Goal: Task Accomplishment & Management: Use online tool/utility

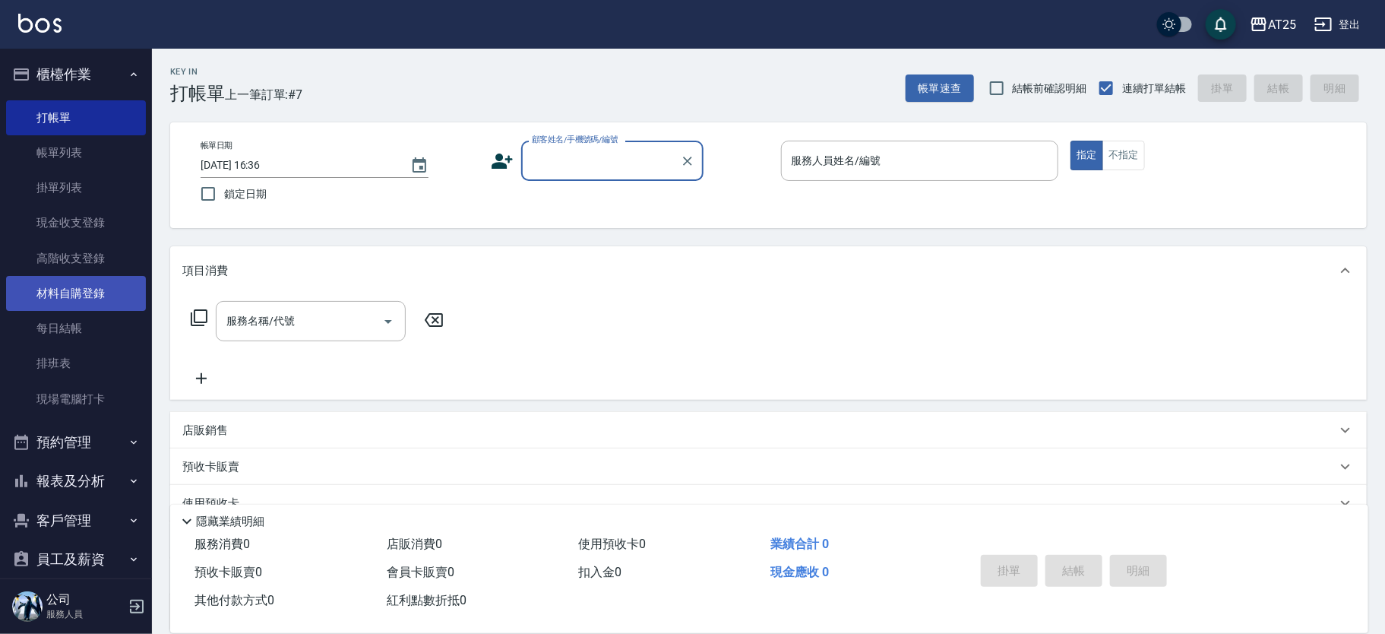
click at [87, 294] on link "材料自購登錄" at bounding box center [76, 293] width 140 height 35
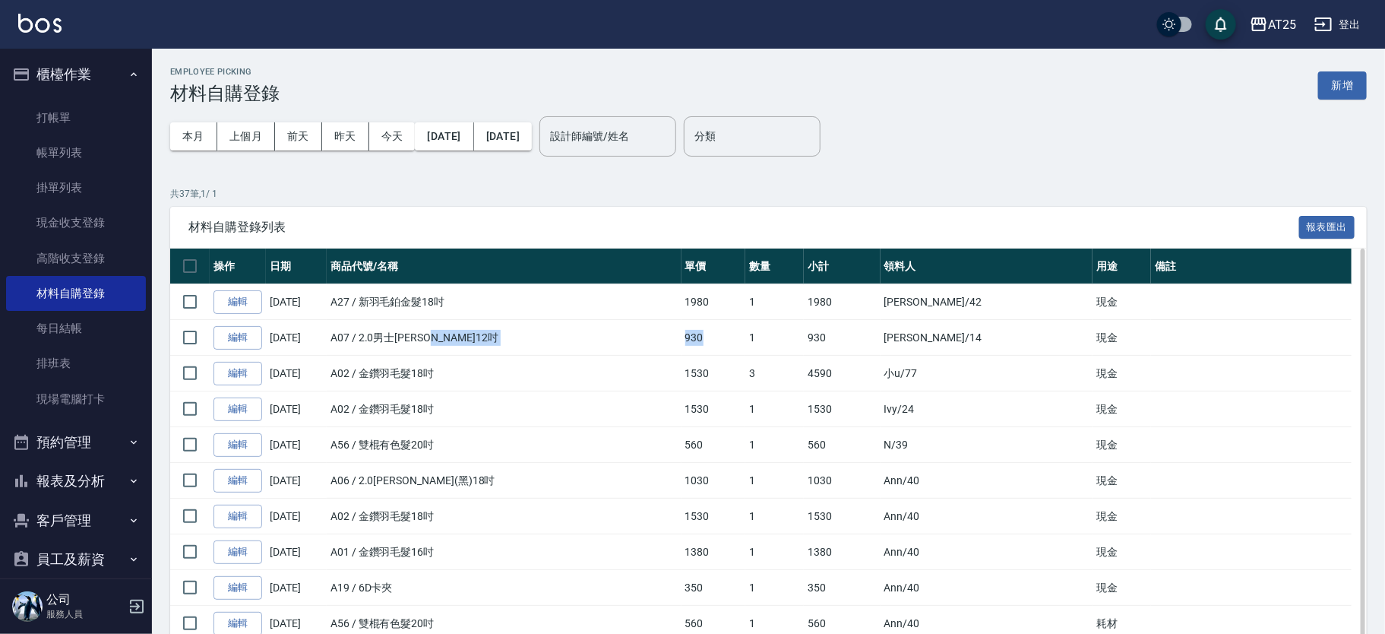
drag, startPoint x: 788, startPoint y: 339, endPoint x: 748, endPoint y: 346, distance: 40.8
click at [748, 346] on tr "編輯 [DATE] A07 / 2.0男士[PERSON_NAME]12吋 930 1 930 [PERSON_NAME] /14 現金" at bounding box center [768, 338] width 1196 height 36
click at [746, 340] on td "930" at bounding box center [713, 338] width 65 height 36
drag, startPoint x: 788, startPoint y: 340, endPoint x: 744, endPoint y: 332, distance: 45.5
click at [744, 332] on tr "編輯 [DATE] A07 / 2.0男士[PERSON_NAME]12吋 930 1 930 [PERSON_NAME] /14 現金" at bounding box center [768, 338] width 1196 height 36
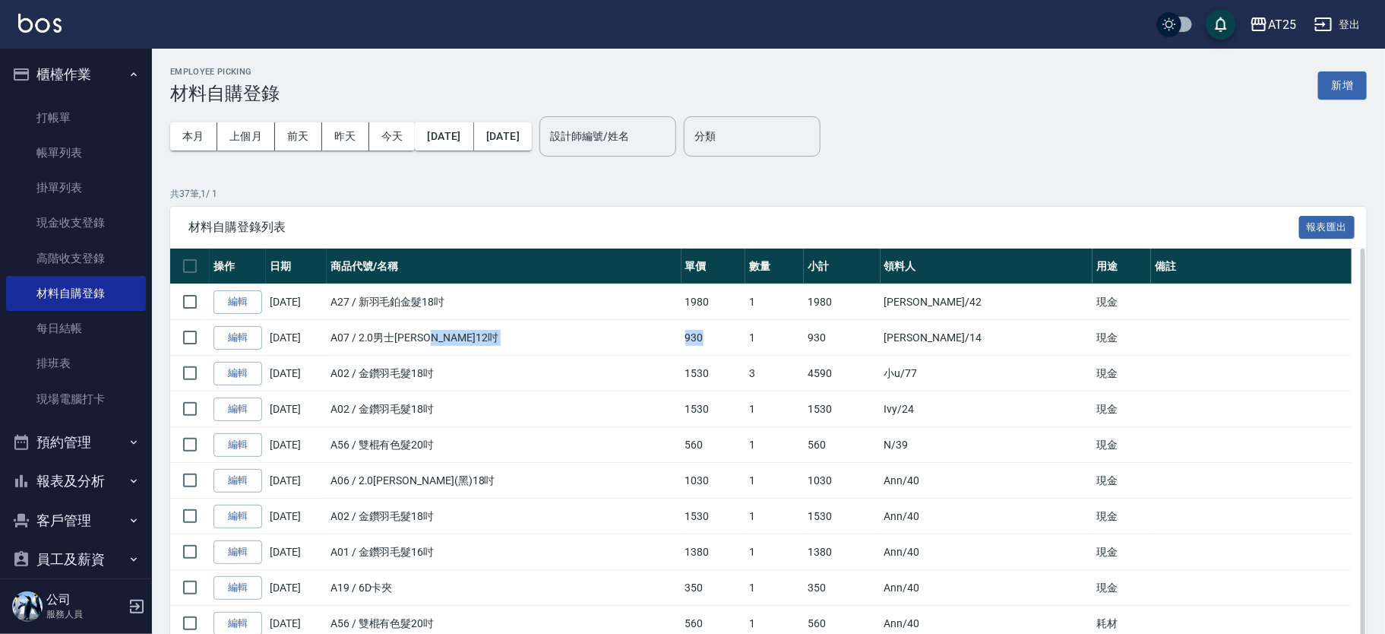
click at [681, 332] on td "A07 / 2.0男士[PERSON_NAME]12吋" at bounding box center [504, 338] width 355 height 36
click at [1335, 87] on button "新增" at bounding box center [1342, 85] width 49 height 28
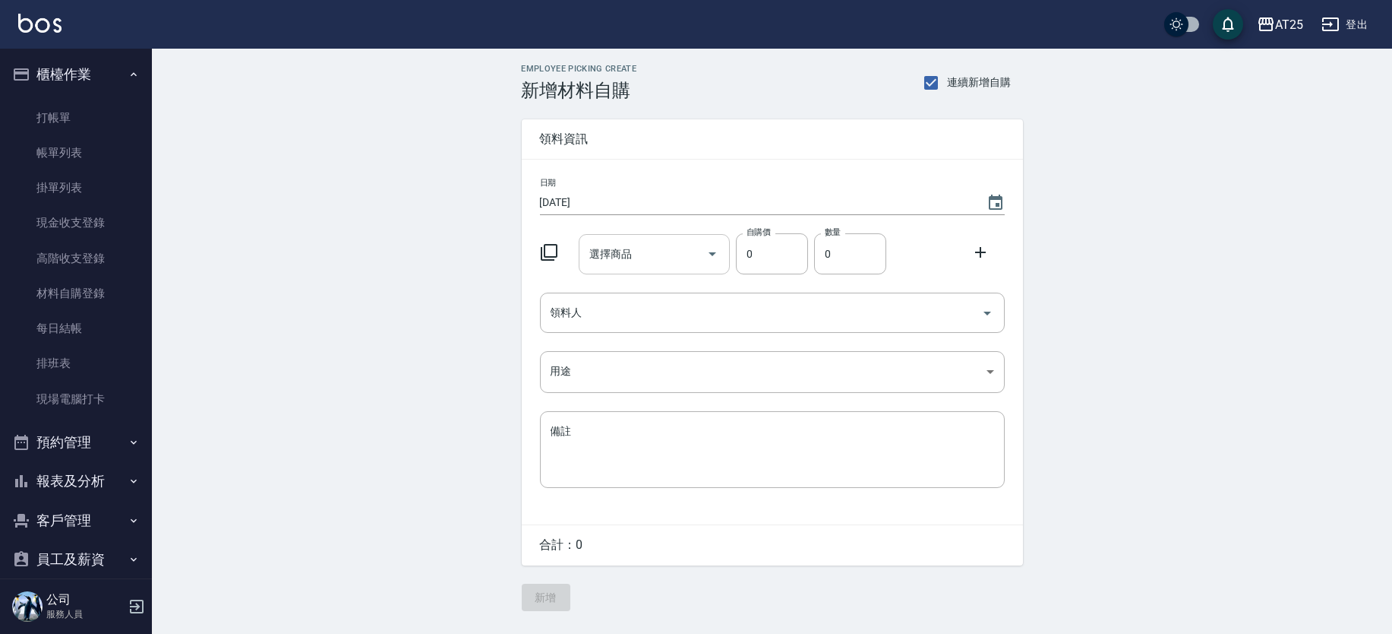
click at [646, 263] on input "選擇商品" at bounding box center [643, 254] width 115 height 27
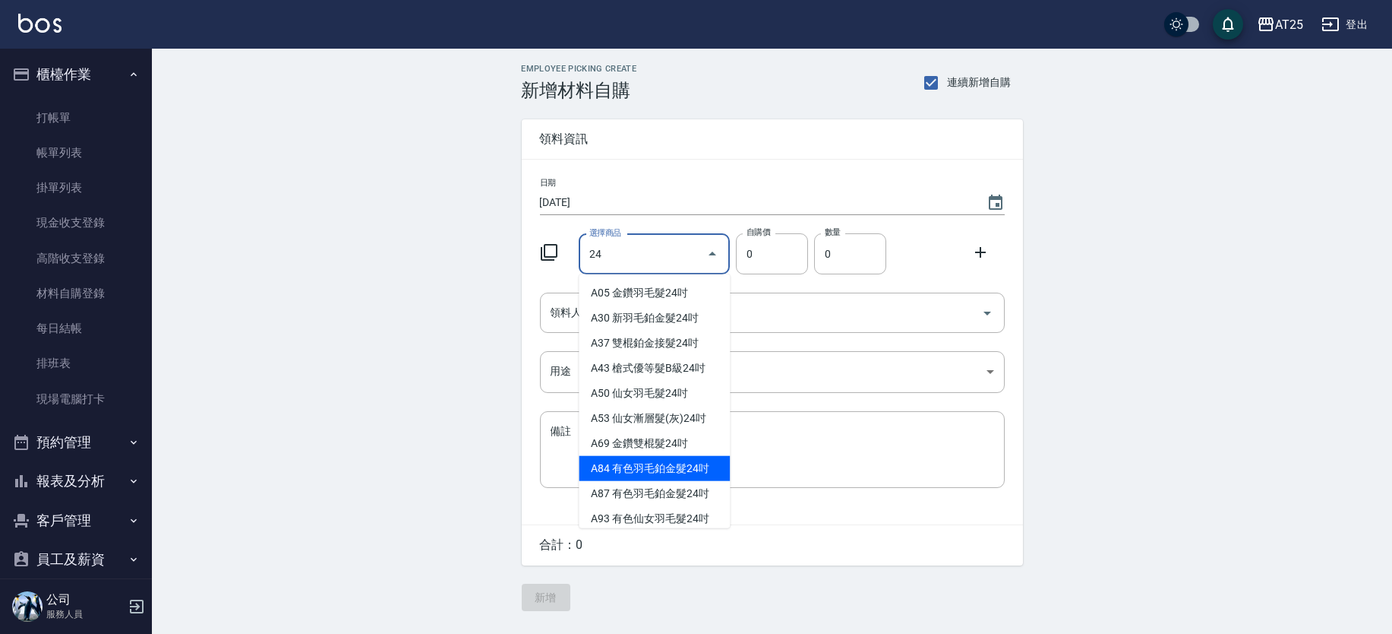
click at [660, 466] on li "A84 有色羽毛鉑金髮24吋" at bounding box center [654, 468] width 151 height 25
type input "有色羽毛鉑金髮24吋"
type input "2730"
type input "1"
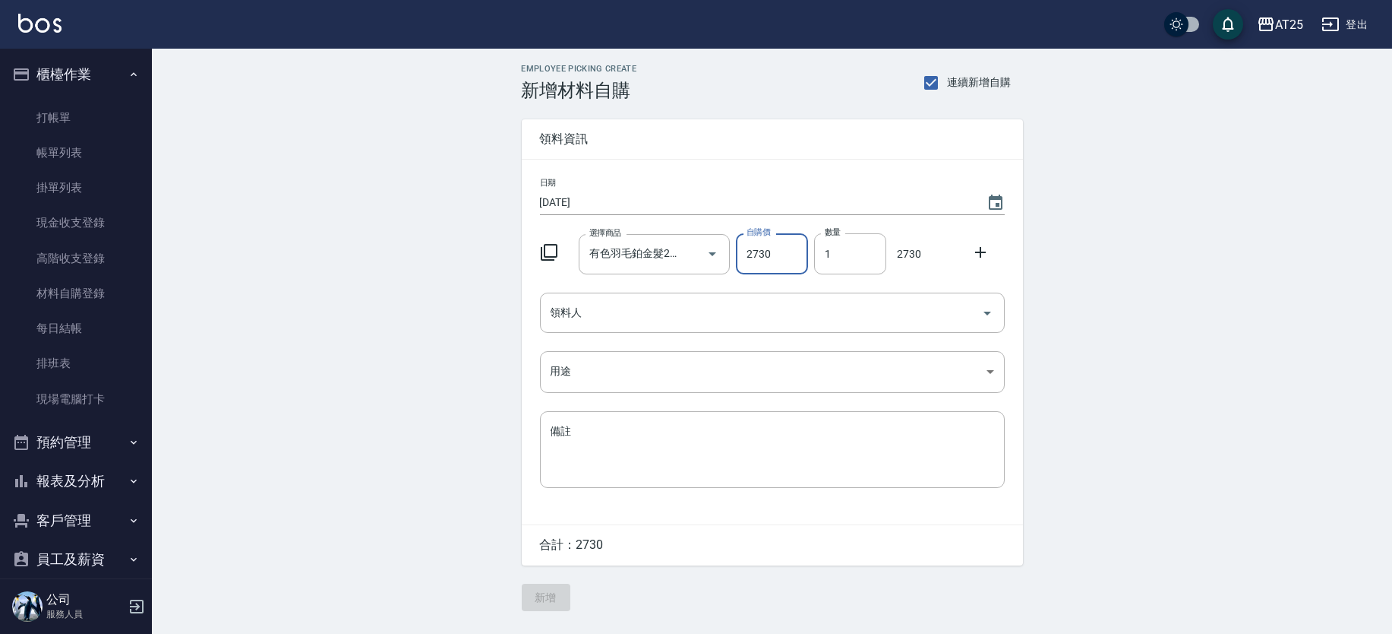
click at [985, 254] on icon at bounding box center [981, 252] width 18 height 18
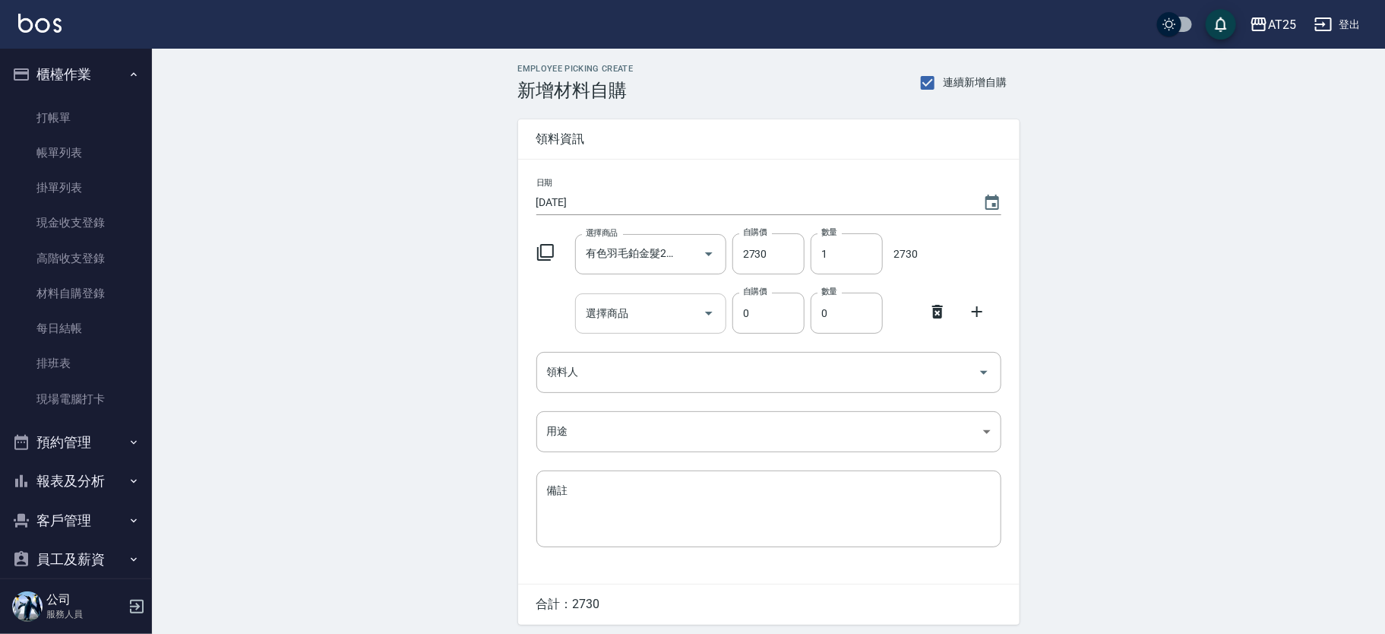
click at [665, 302] on input "選擇商品" at bounding box center [639, 313] width 115 height 27
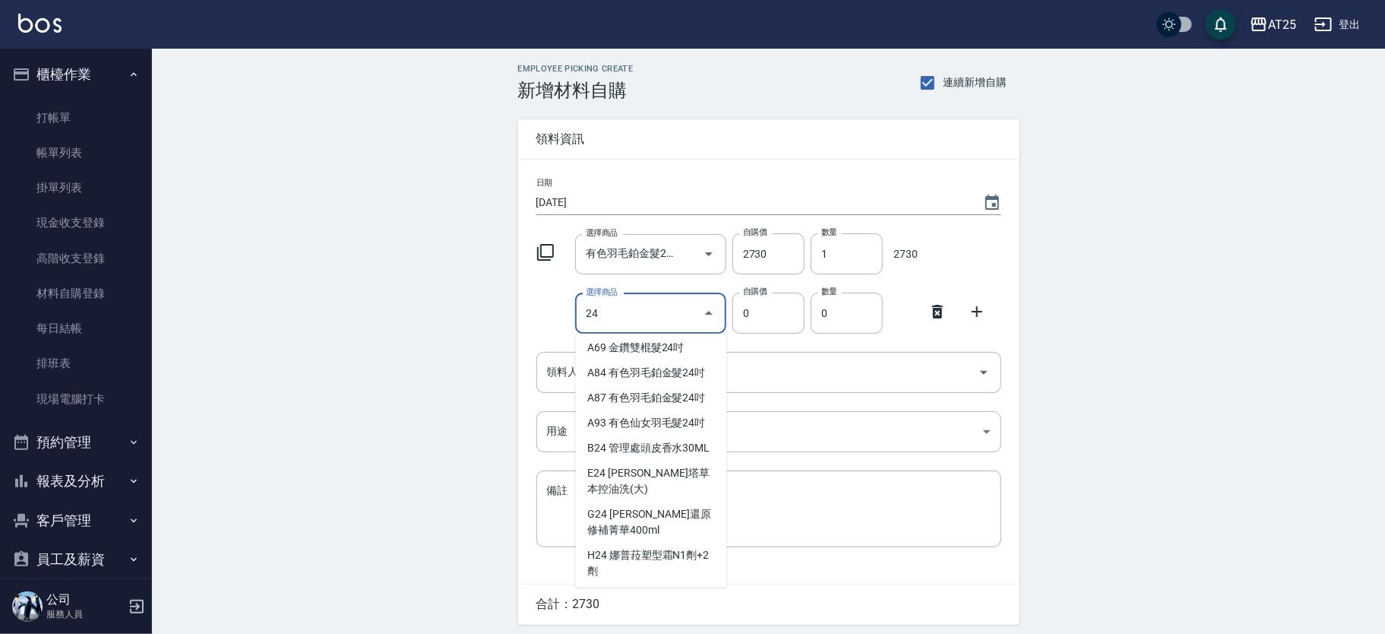
scroll to position [145, 0]
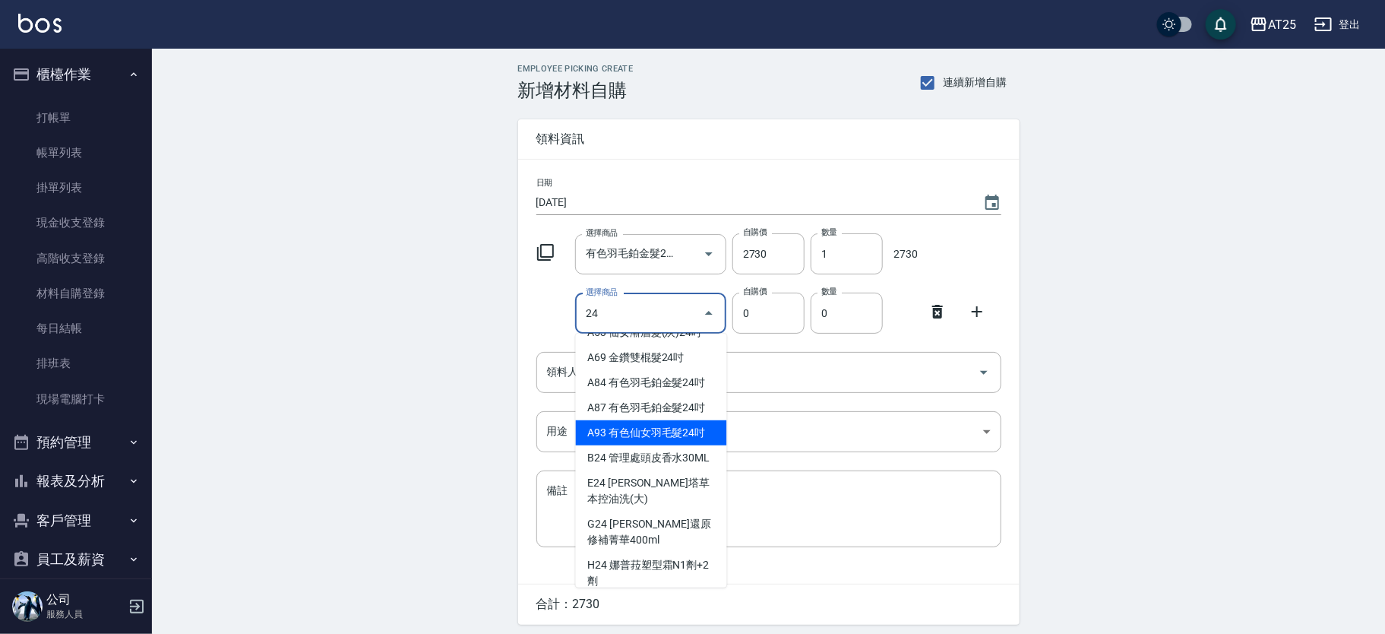
click at [665, 434] on li "A93 有色仙女羽毛髮24吋" at bounding box center [651, 432] width 151 height 25
type input "有色仙女羽毛髮24吋"
type input "3180"
type input "1"
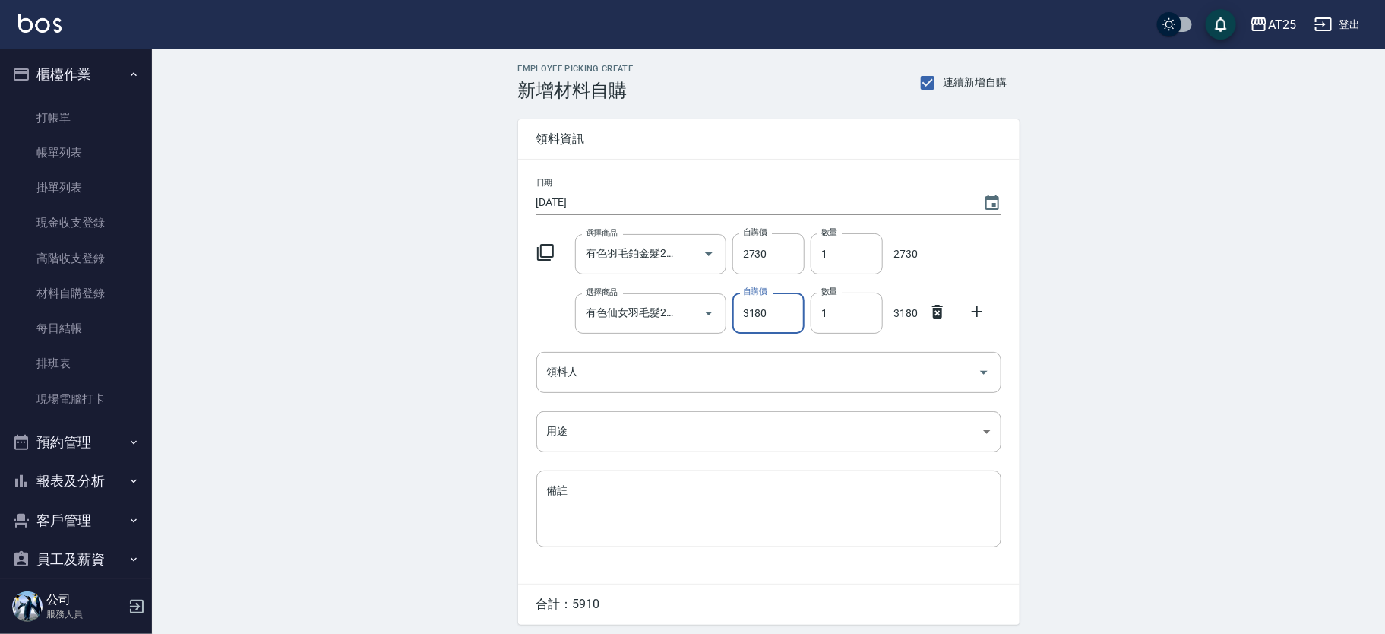
click at [381, 238] on div "Employee Picking Create 新增材料自購 連續新增自購 領料資訊 日期 [DATE] 選擇商品 有色羽毛鉑金髮24吋 選擇商品 自購價 2…" at bounding box center [768, 367] width 1233 height 637
click at [282, 243] on div "Employee Picking Create 新增材料自購 連續新增自購 領料資訊 日期 [DATE] 選擇商品 有色羽毛鉑金髮24吋 選擇商品 自購價 2…" at bounding box center [768, 367] width 1233 height 637
